Goal: Information Seeking & Learning: Learn about a topic

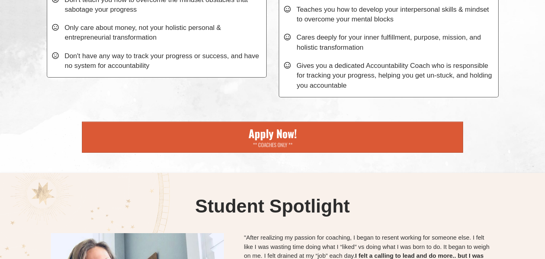
scroll to position [4467, 0]
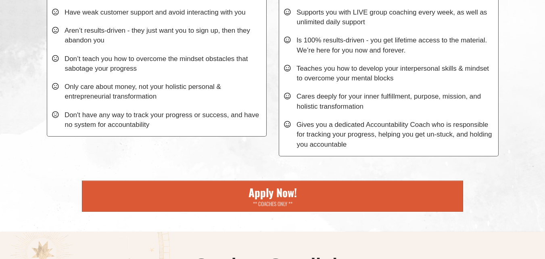
drag, startPoint x: 329, startPoint y: 105, endPoint x: 358, endPoint y: 107, distance: 29.1
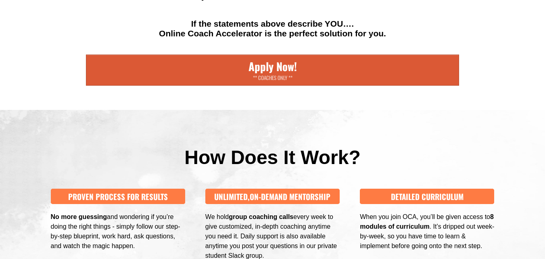
scroll to position [2692, 0]
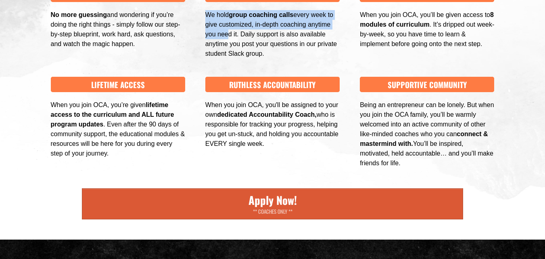
drag, startPoint x: 274, startPoint y: 126, endPoint x: 287, endPoint y: 148, distance: 26.0
click at [287, 59] on div "UNLIMITED, ON-DEMAND MENTORSHIP We hold group coaching calls every week to give…" at bounding box center [272, 23] width 142 height 72
click at [287, 59] on div "We hold group coaching calls every week to give customized, in-depth coaching a…" at bounding box center [272, 34] width 134 height 48
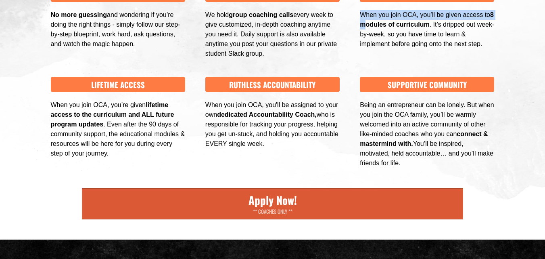
drag, startPoint x: 397, startPoint y: 113, endPoint x: 404, endPoint y: 140, distance: 27.5
click at [392, 49] on div "DETAILED CURRICULUM When you join OCA, you’ll be given access to 8 modules of c…" at bounding box center [427, 18] width 142 height 62
click at [392, 28] on b "8 modules of curriculum" at bounding box center [427, 19] width 134 height 17
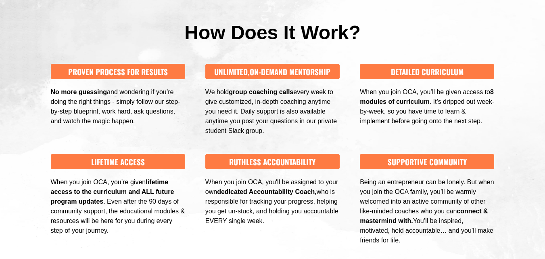
scroll to position [2652, 0]
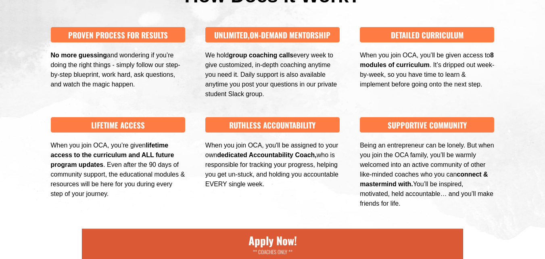
drag, startPoint x: 330, startPoint y: 69, endPoint x: 369, endPoint y: 255, distance: 189.7
click at [369, 132] on div "SUPPORTIVE COMMUNITY" at bounding box center [427, 124] width 134 height 15
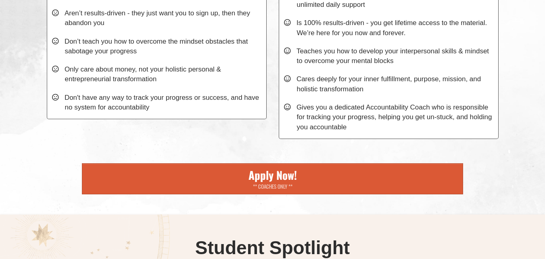
scroll to position [4438, 0]
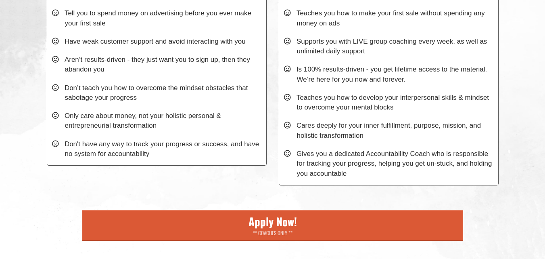
drag, startPoint x: 353, startPoint y: 137, endPoint x: 388, endPoint y: 138, distance: 35.1
drag, startPoint x: 435, startPoint y: 137, endPoint x: 358, endPoint y: 137, distance: 76.7
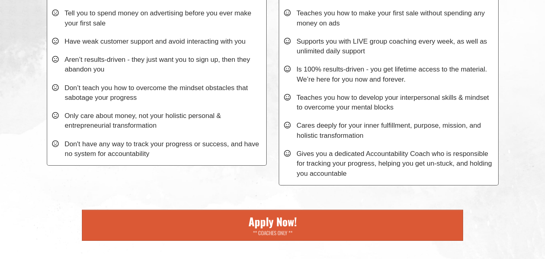
drag, startPoint x: 236, startPoint y: 134, endPoint x: 148, endPoint y: 136, distance: 88.0
drag, startPoint x: 110, startPoint y: 133, endPoint x: 170, endPoint y: 138, distance: 59.9
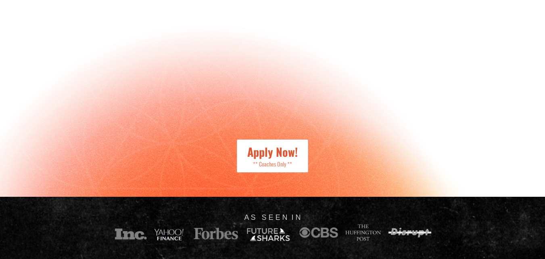
scroll to position [0, 0]
